Goal: Find specific page/section: Find specific page/section

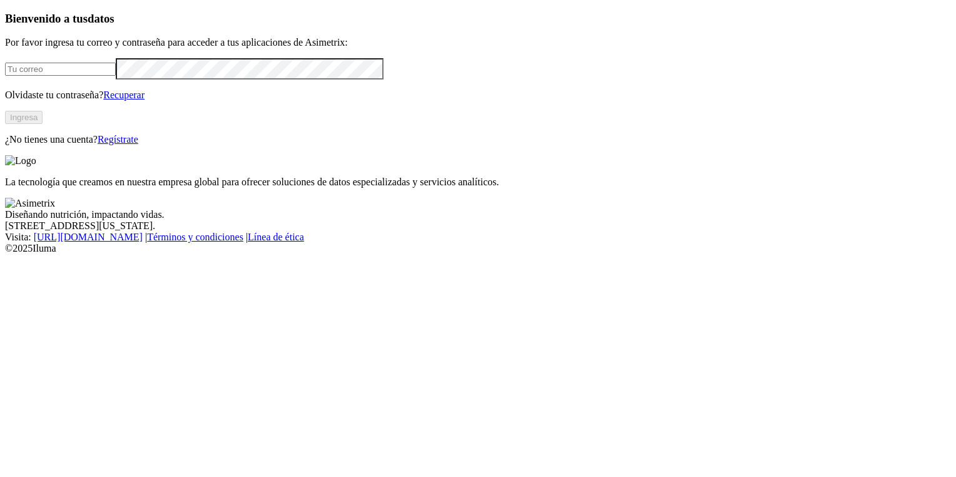
type input "[EMAIL_ADDRESS][DOMAIN_NAME]"
click at [43, 124] on button "Ingresa" at bounding box center [24, 117] width 38 height 13
